Goal: Information Seeking & Learning: Learn about a topic

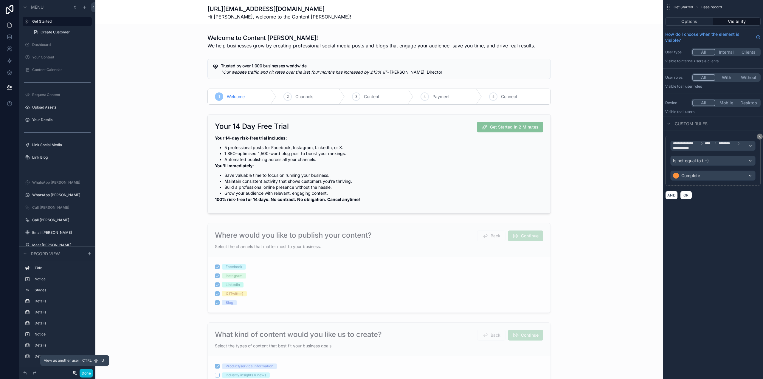
click at [75, 372] on icon at bounding box center [73, 371] width 1 height 1
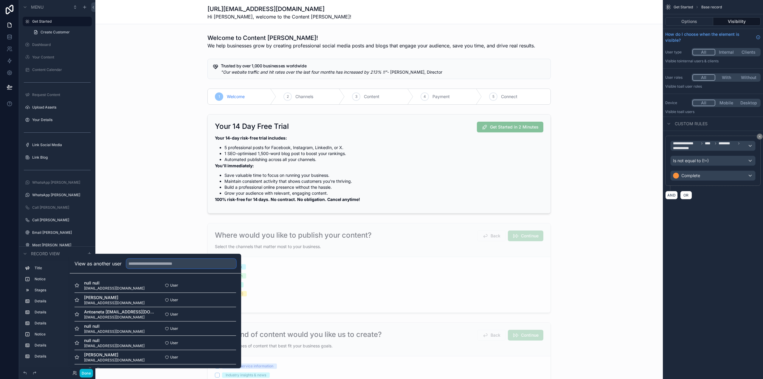
click at [160, 260] on input "text" at bounding box center [181, 264] width 110 height 10
type input "**********"
click at [227, 344] on button "Select" at bounding box center [228, 342] width 15 height 9
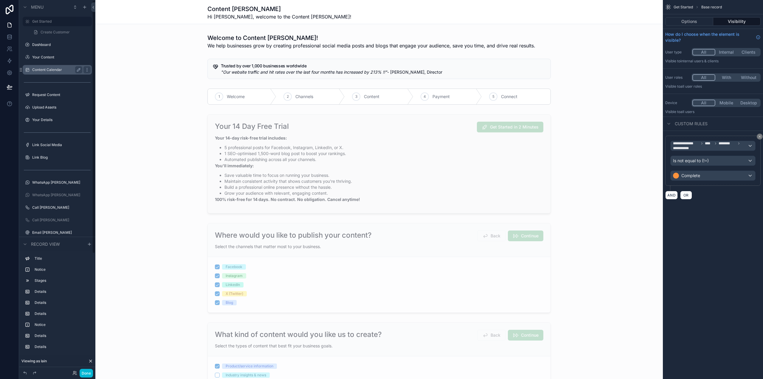
click at [47, 71] on label "Content Calendar" at bounding box center [56, 69] width 48 height 5
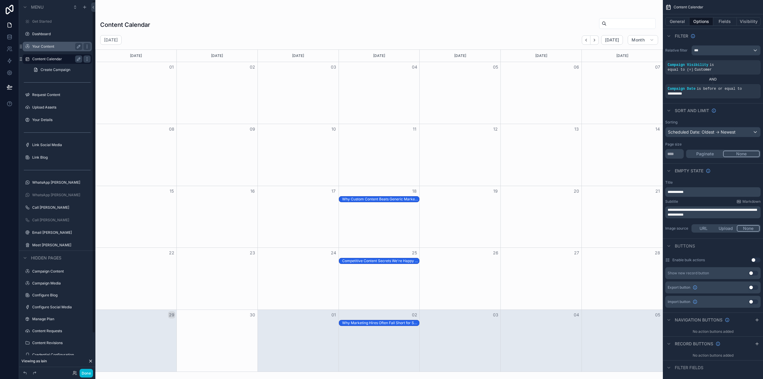
click at [50, 49] on div "Your Content" at bounding box center [57, 46] width 50 height 7
click at [48, 47] on label "Your Content" at bounding box center [56, 46] width 48 height 5
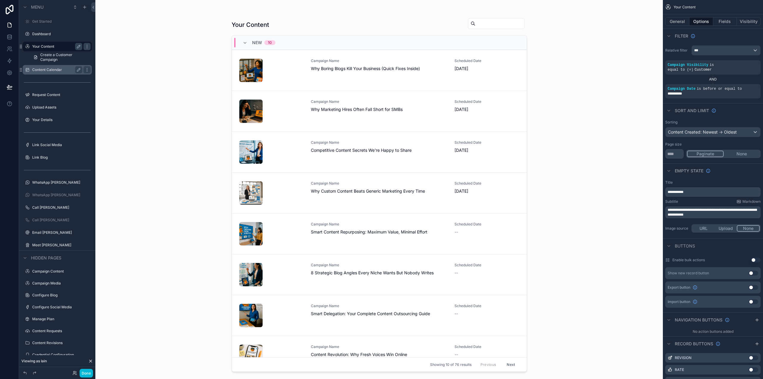
click at [351, 64] on div "scrollable content" at bounding box center [379, 186] width 305 height 372
click at [351, 64] on div "Campaign Name Why Boring Blogs Kill Your Business (Quick Fixes Inside)" at bounding box center [379, 64] width 137 height 13
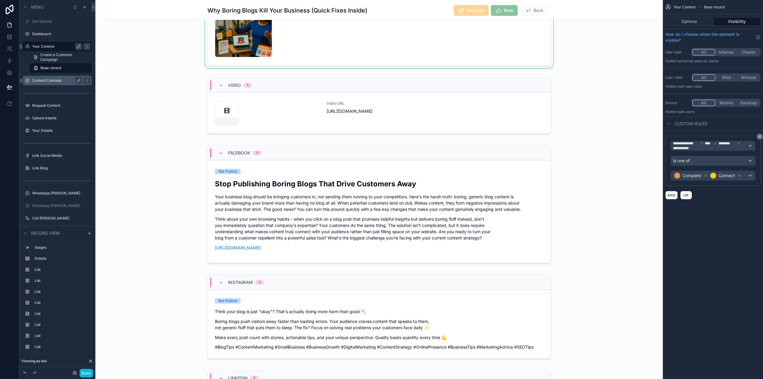
scroll to position [298, 0]
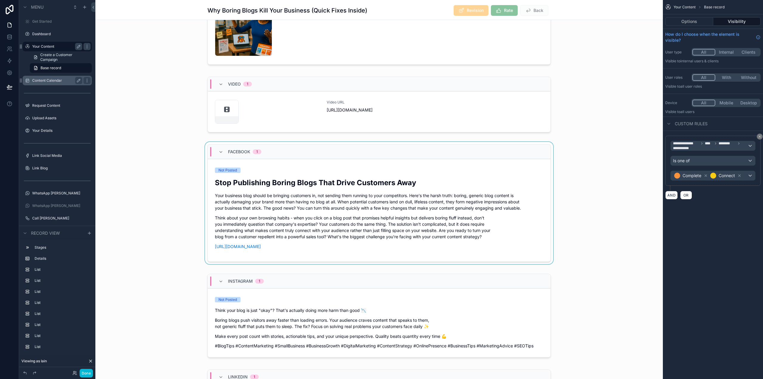
click at [362, 171] on div "scrollable content" at bounding box center [378, 204] width 567 height 125
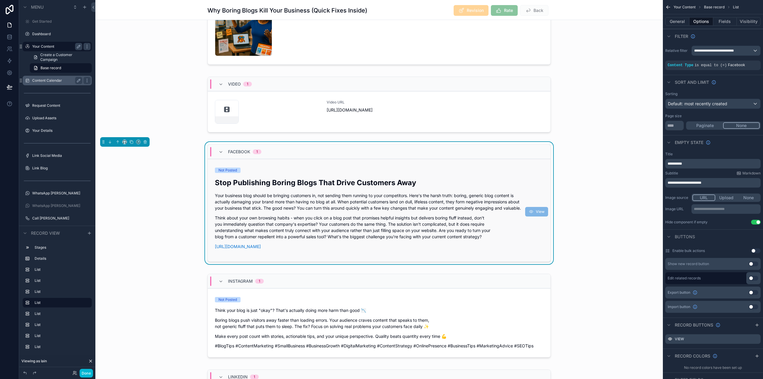
click at [456, 187] on h2 "Stop Publishing Boring Blogs That Drive Customers Away" at bounding box center [379, 183] width 328 height 10
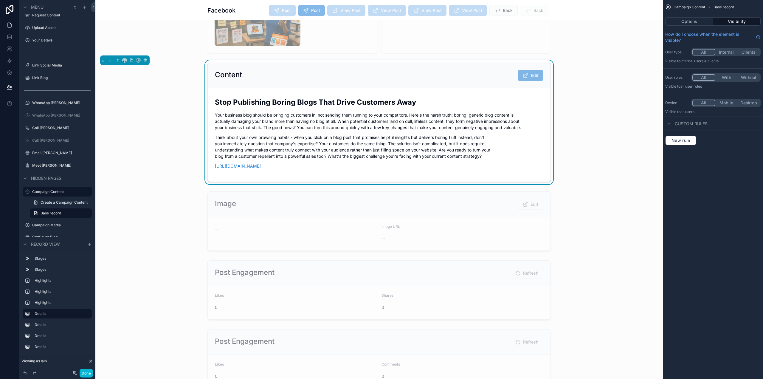
scroll to position [179, 0]
